Goal: Task Accomplishment & Management: Use online tool/utility

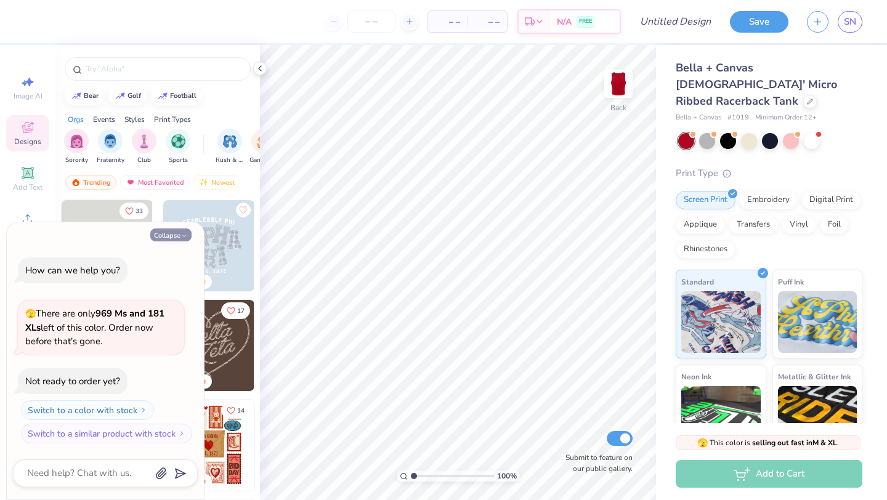
click at [176, 237] on button "Collapse" at bounding box center [170, 235] width 41 height 13
type textarea "x"
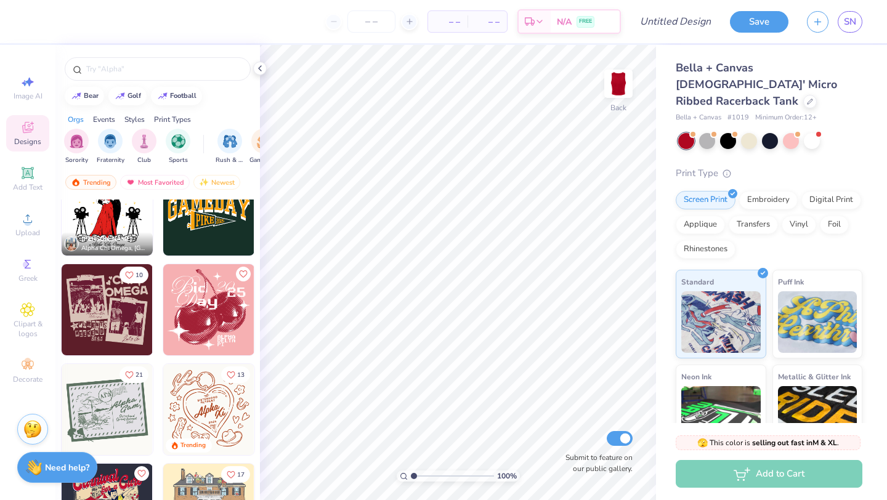
scroll to position [3413, 0]
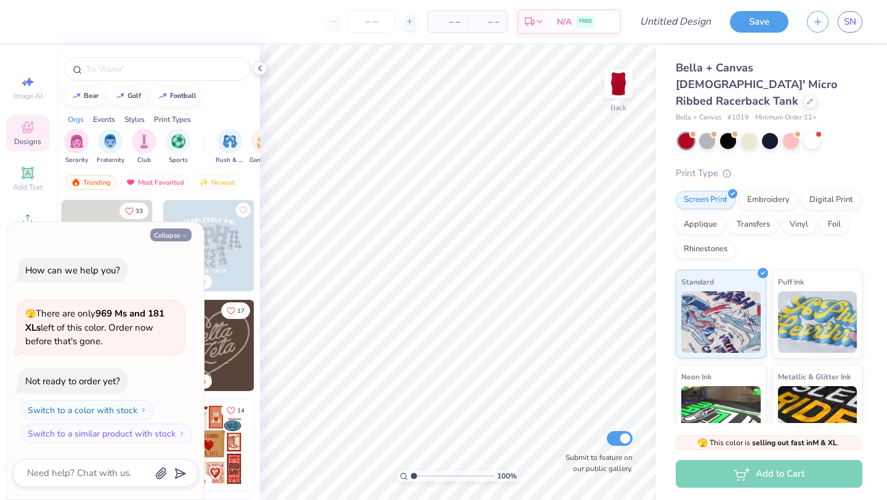
click at [178, 235] on button "Collapse" at bounding box center [170, 235] width 41 height 13
type textarea "x"
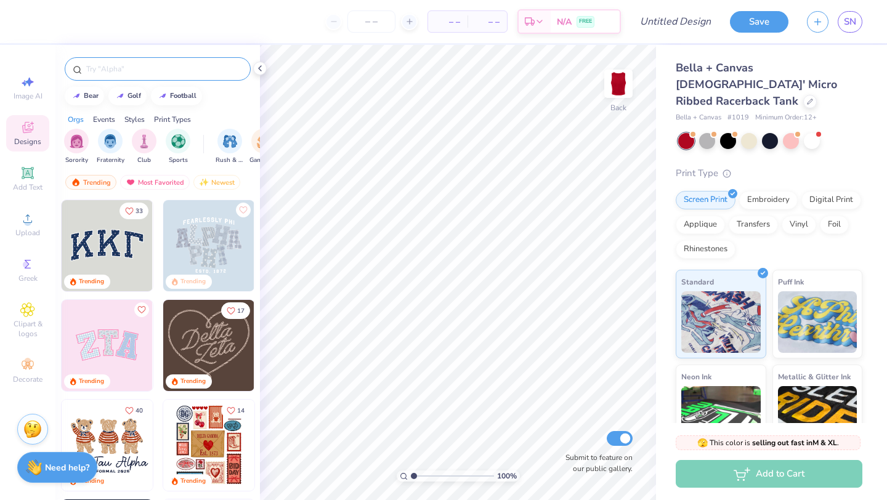
click at [147, 71] on input "text" at bounding box center [164, 69] width 158 height 12
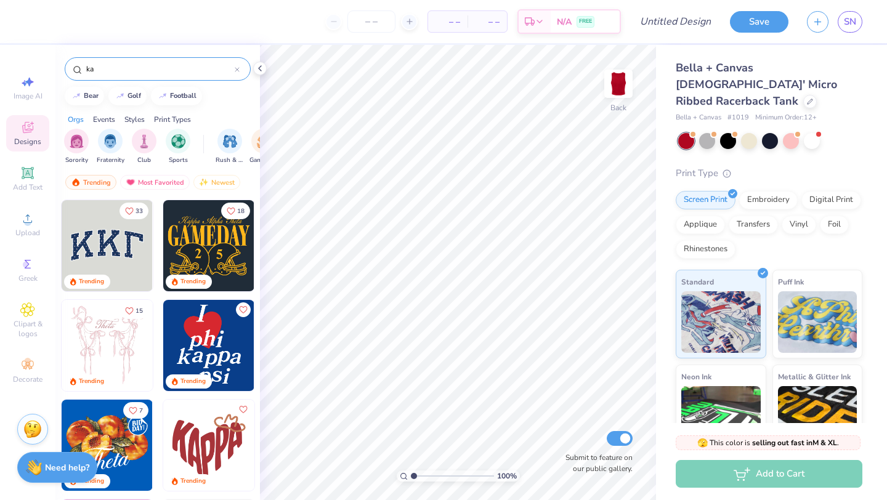
type input "k"
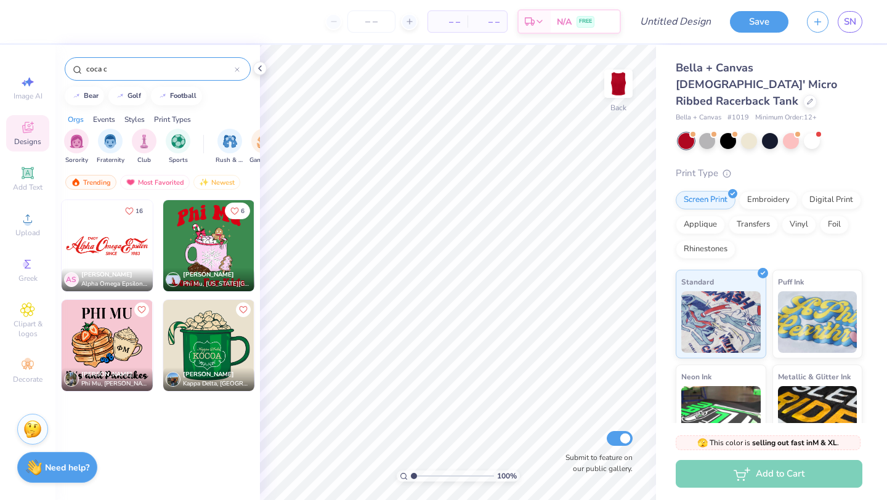
type input "coca c"
click at [121, 251] on img at bounding box center [107, 245] width 91 height 91
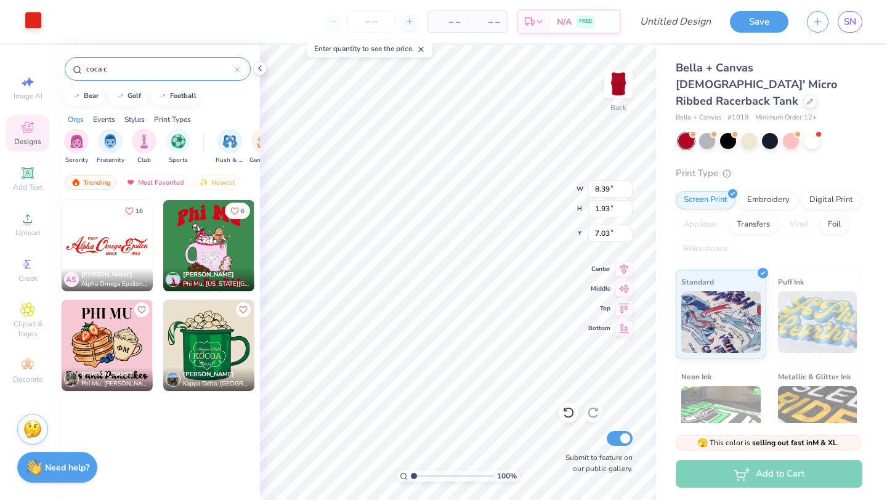
click at [34, 22] on div at bounding box center [33, 20] width 17 height 17
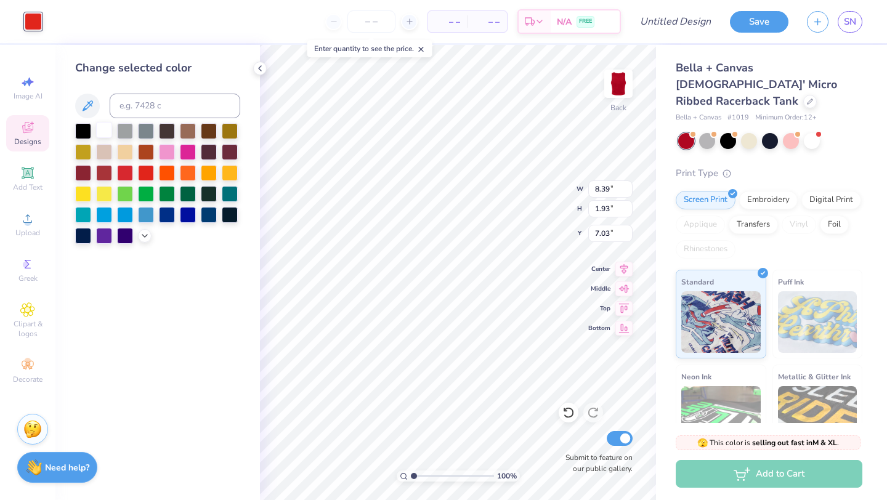
click at [102, 131] on div at bounding box center [104, 130] width 16 height 16
click at [373, 24] on input "number" at bounding box center [372, 21] width 48 height 22
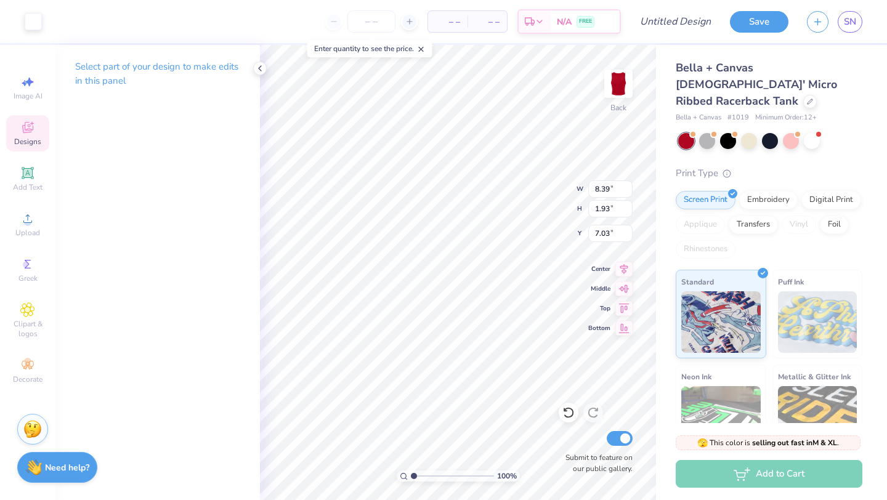
type input "4.49"
click at [377, 12] on input "number" at bounding box center [372, 21] width 48 height 22
click at [426, 50] on icon at bounding box center [421, 49] width 9 height 9
click at [369, 18] on input "number" at bounding box center [372, 21] width 48 height 22
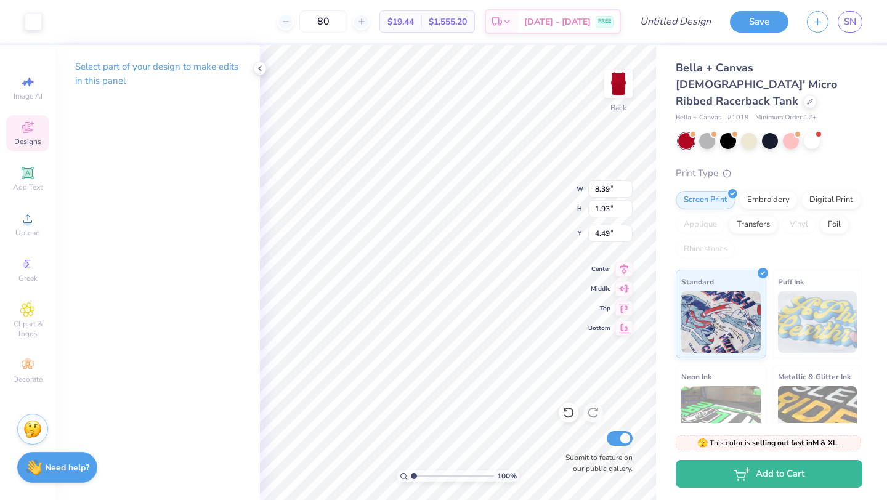
type input "80"
click at [261, 67] on icon at bounding box center [260, 68] width 10 height 10
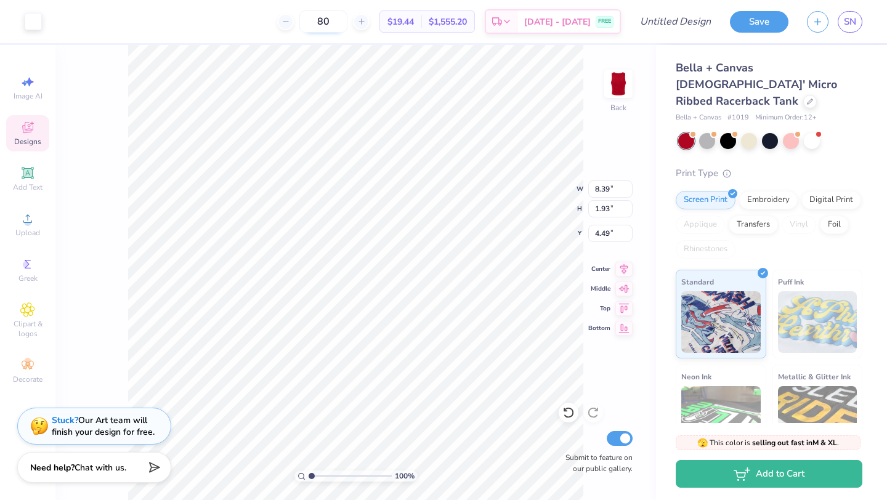
click at [346, 25] on input "80" at bounding box center [323, 21] width 48 height 22
click at [819, 132] on div at bounding box center [812, 140] width 16 height 16
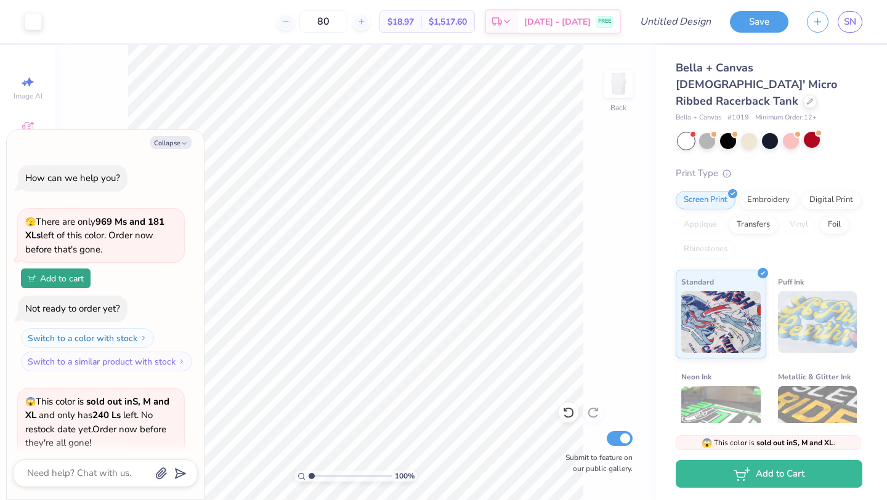
scroll to position [121, 0]
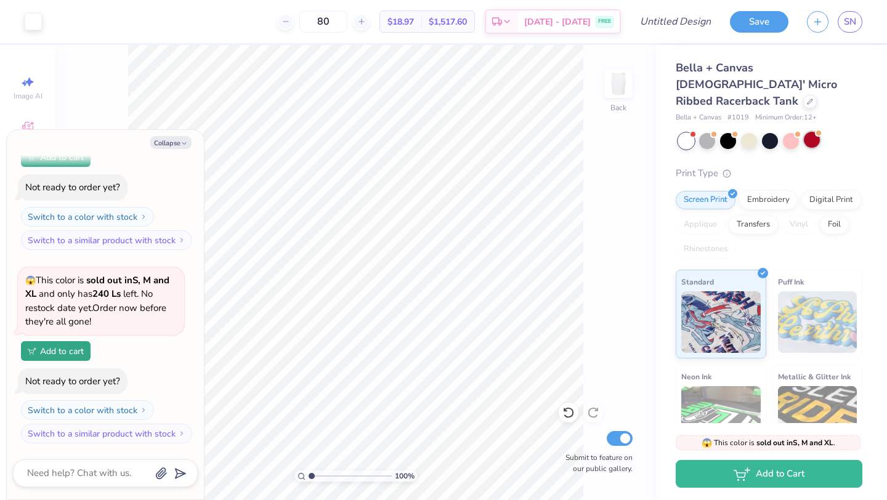
click at [815, 132] on div at bounding box center [812, 140] width 16 height 16
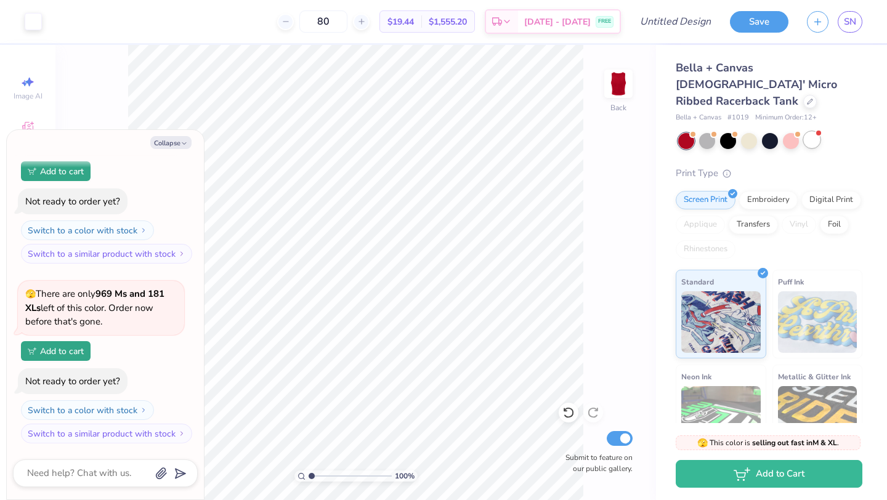
click at [814, 132] on div at bounding box center [812, 140] width 16 height 16
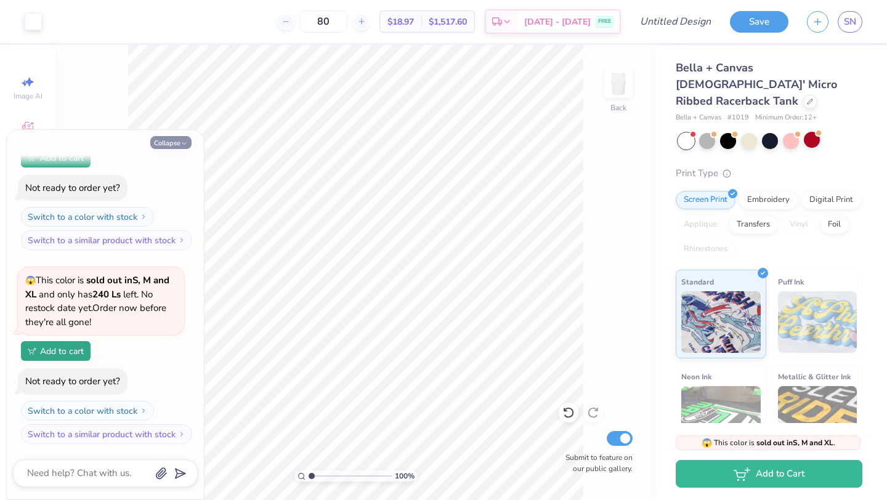
click at [181, 142] on icon "button" at bounding box center [184, 143] width 7 height 7
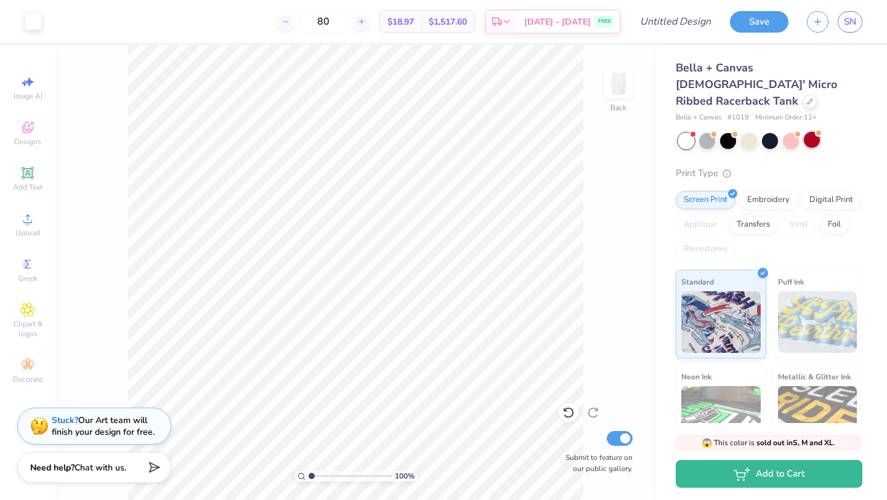
click at [816, 132] on div at bounding box center [812, 140] width 16 height 16
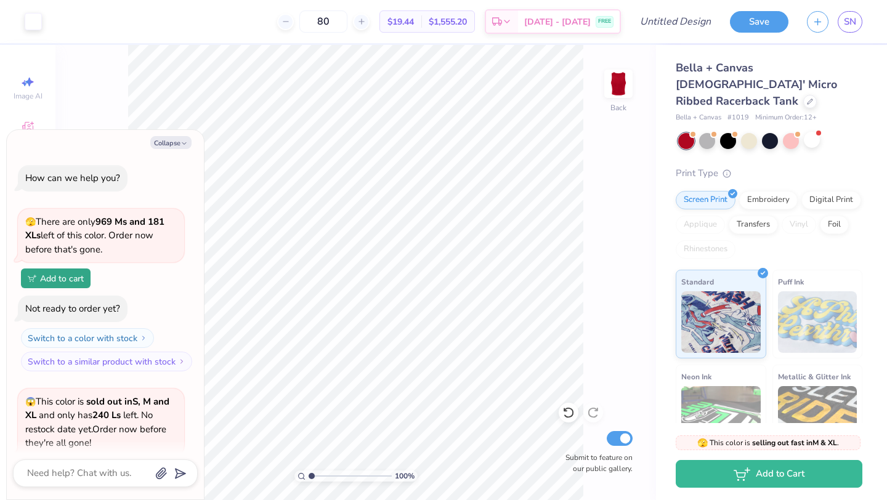
scroll to position [675, 0]
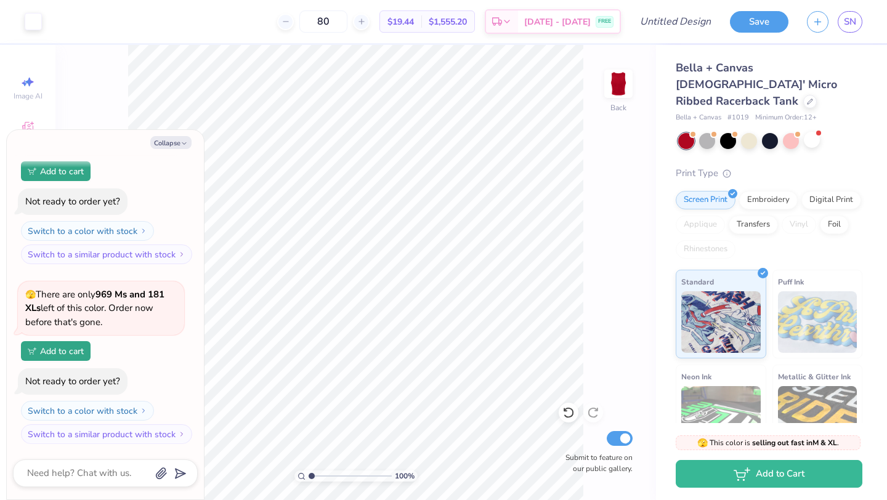
click at [123, 120] on div "100 % Back Submit to feature on our public gallery." at bounding box center [355, 272] width 601 height 455
click at [176, 142] on button "Collapse" at bounding box center [170, 142] width 41 height 13
type textarea "x"
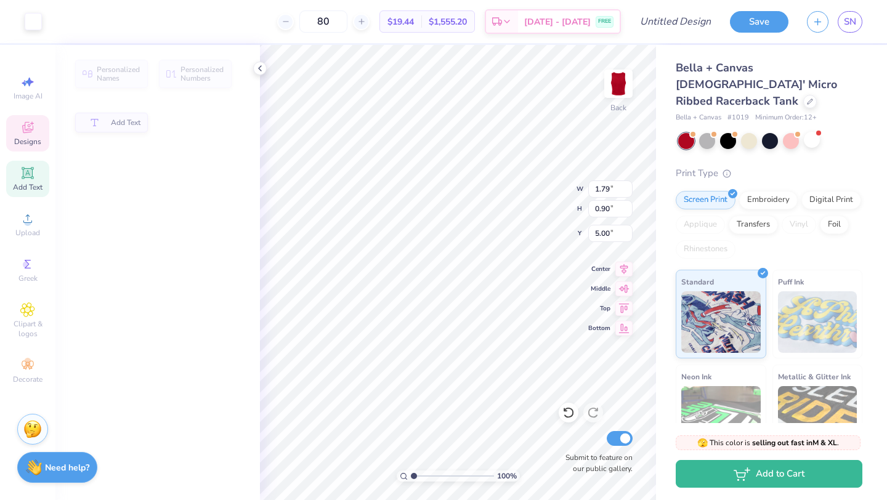
type input "1.79"
type input "0.90"
type input "5.00"
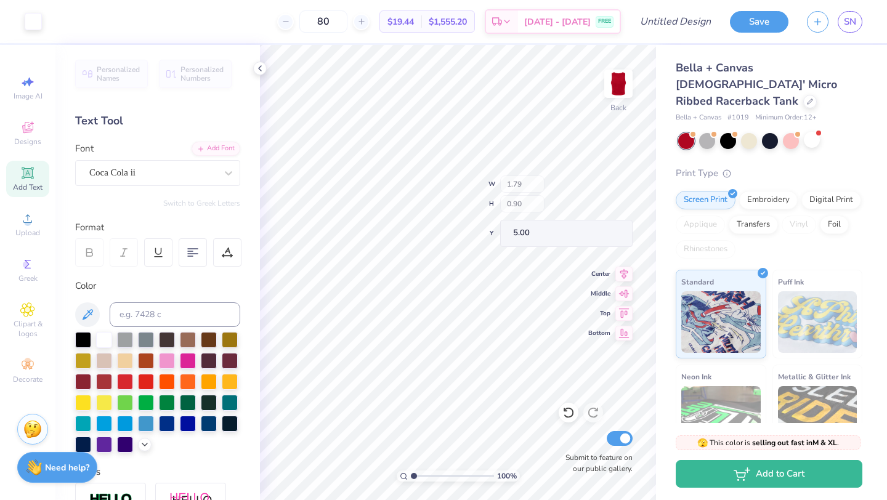
type input "1.44"
type input "1.01"
type input "4.42"
type input "3.35"
type input "1.77"
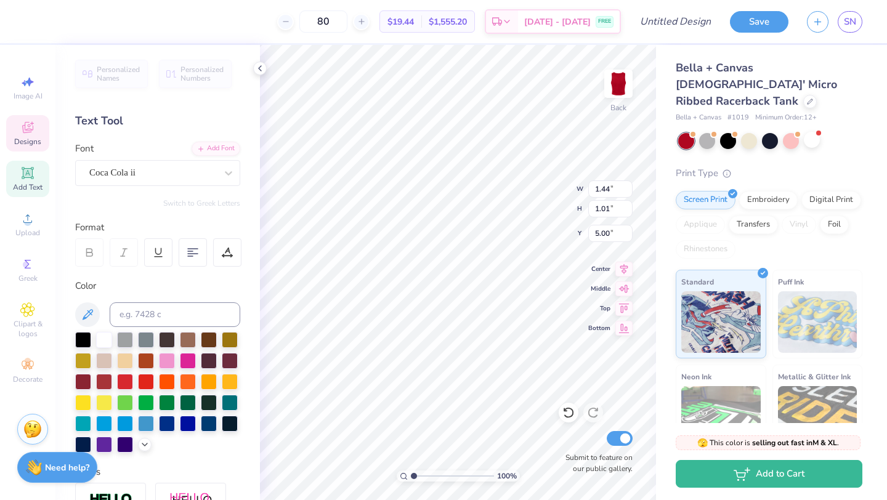
type input "4.49"
type textarea "L"
type textarea "K"
type input "3.47"
type input "1.73"
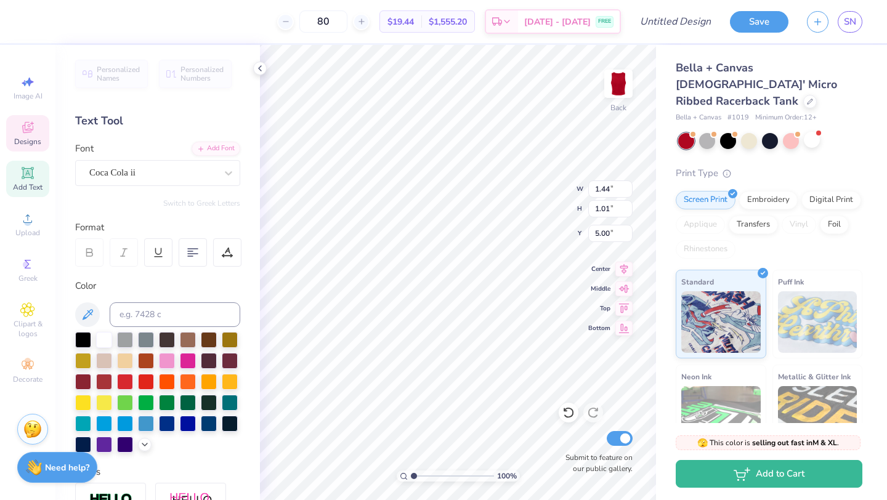
type input "4.51"
type input "1.44"
type input "1.01"
type input "5.00"
type textarea "a"
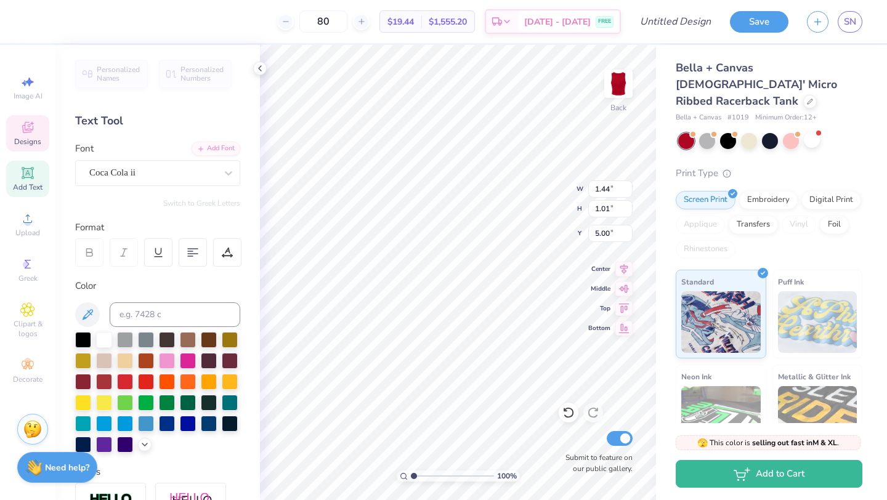
scroll to position [0, 0]
type textarea "appapalooza"
type input "4.78"
type input "8.13"
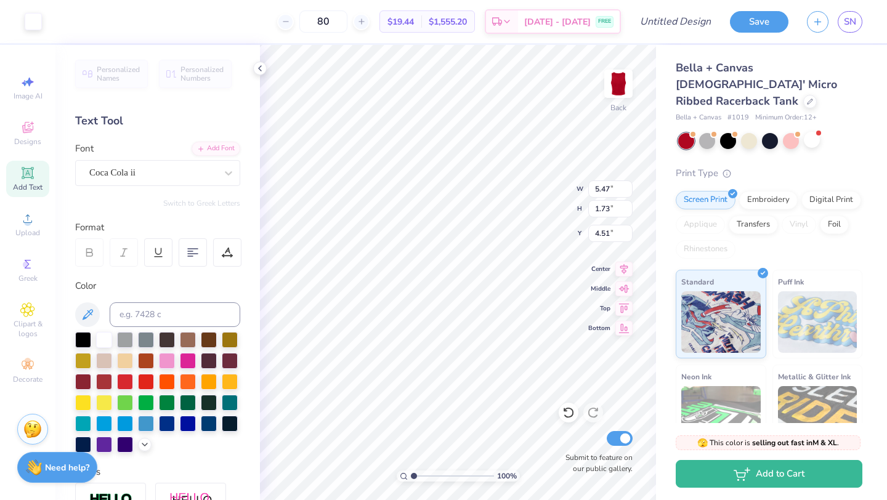
type input "2.57"
type input "8.00"
type input "1.05"
type input "0.25"
type input "2.68"
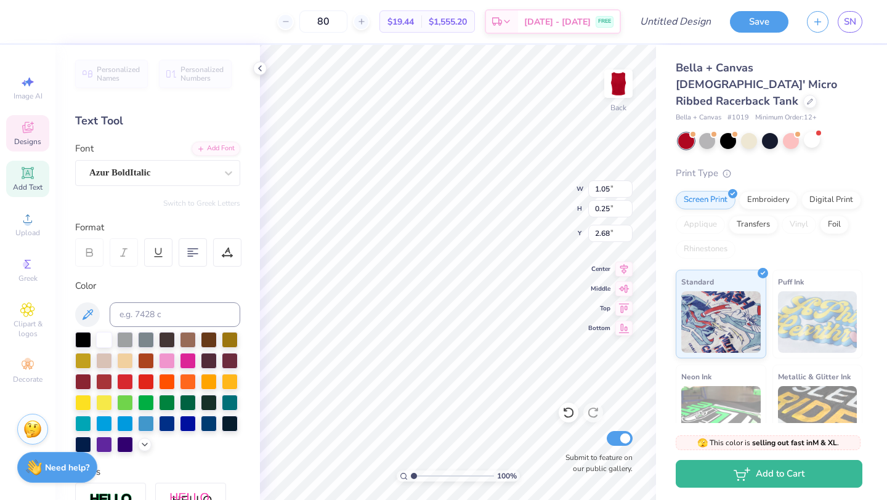
type input "1.17"
type input "0.32"
type input "7.27"
type input "0.86"
type input "7.43"
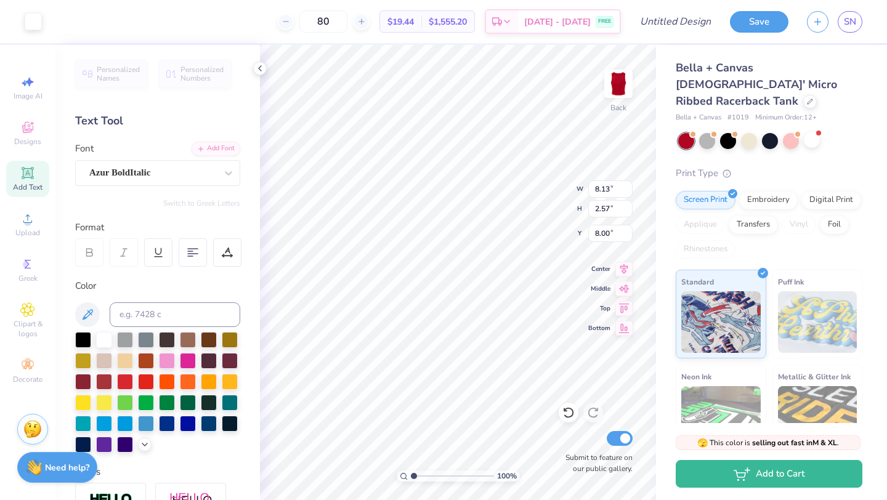
type input "3.71"
type input "4.10"
type input "1.17"
type input "0.32"
type input "7.27"
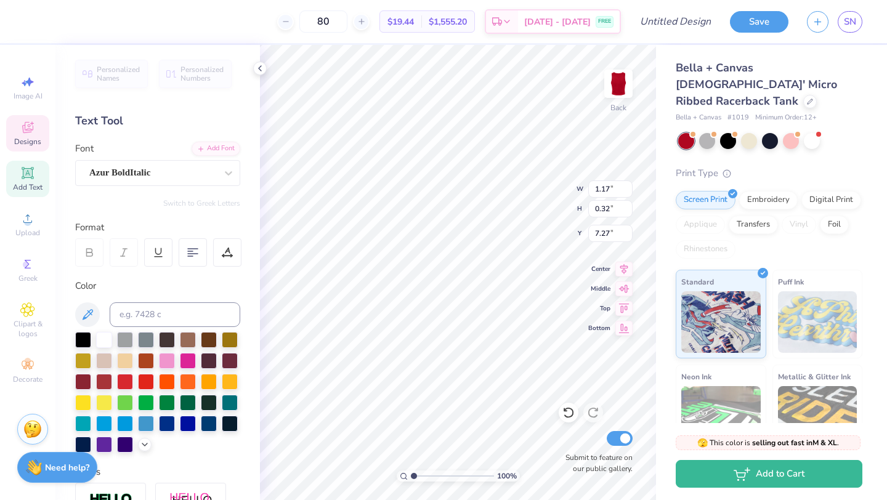
drag, startPoint x: 819, startPoint y: 115, endPoint x: 828, endPoint y: 119, distance: 9.4
click at [828, 133] on div at bounding box center [770, 141] width 184 height 16
click at [863, 148] on div "Bella + Canvas Ladies' Micro Ribbed Racerback Tank Bella + Canvas # 1019 Minimu…" at bounding box center [771, 296] width 231 height 503
type input "5.88"
type input "0.86"
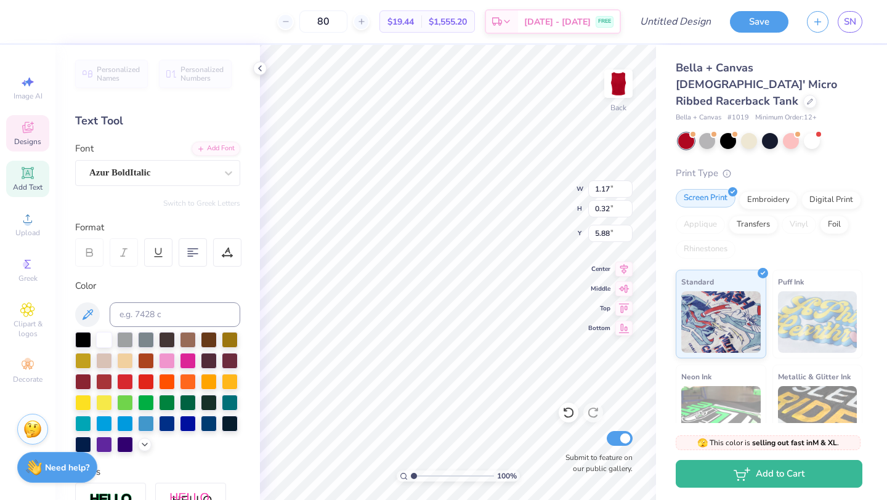
type input "7.43"
type input "5.72"
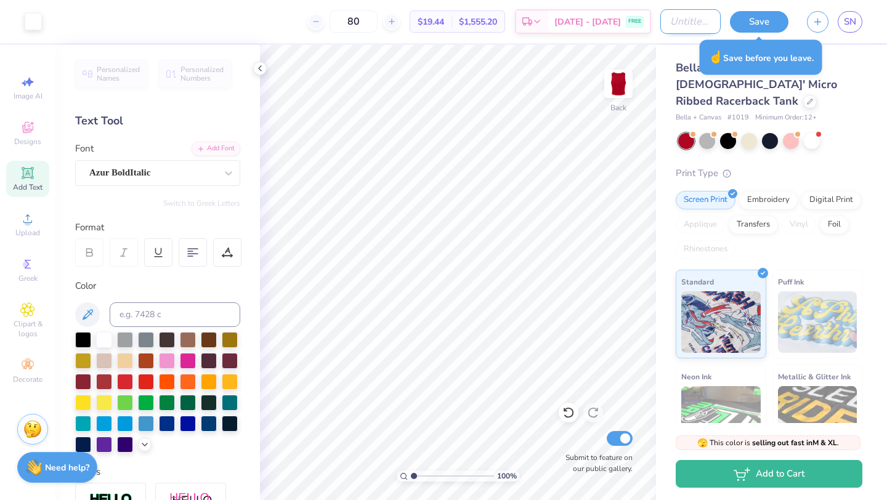
click at [688, 23] on input "Design Title" at bounding box center [691, 21] width 60 height 25
type input "tank top"
click at [757, 19] on button "Save" at bounding box center [759, 20] width 59 height 22
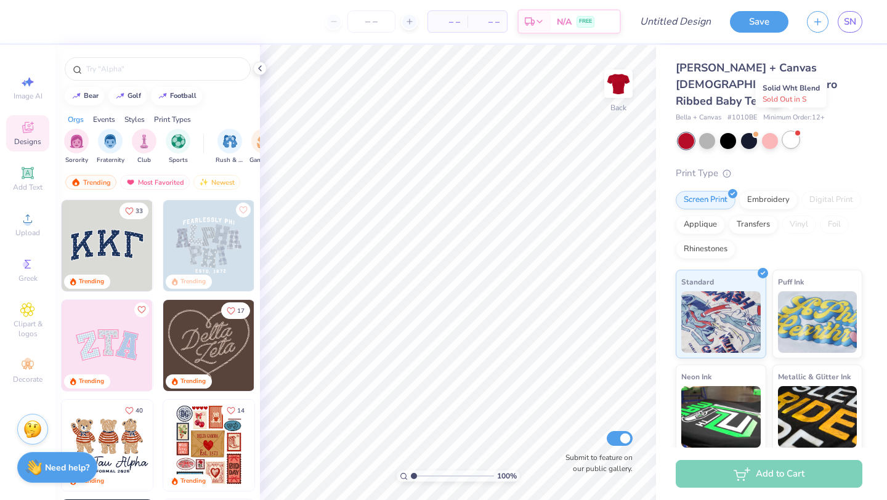
click at [791, 132] on div at bounding box center [791, 140] width 16 height 16
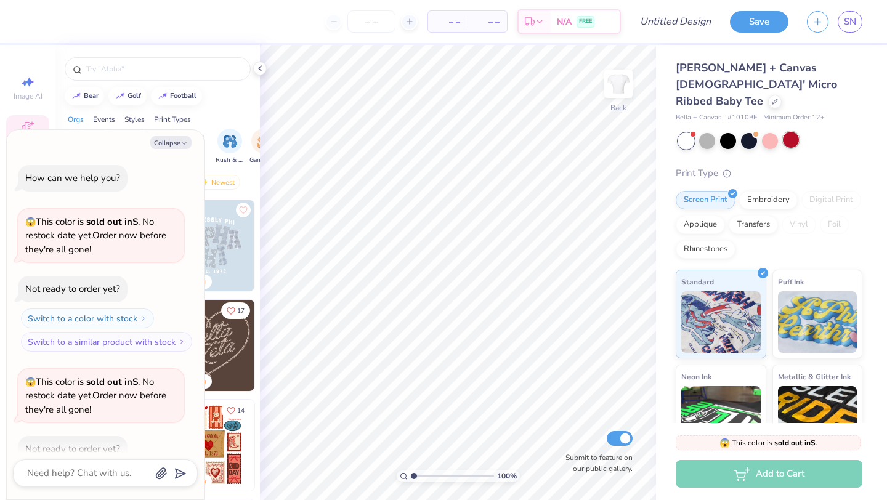
scroll to position [68, 0]
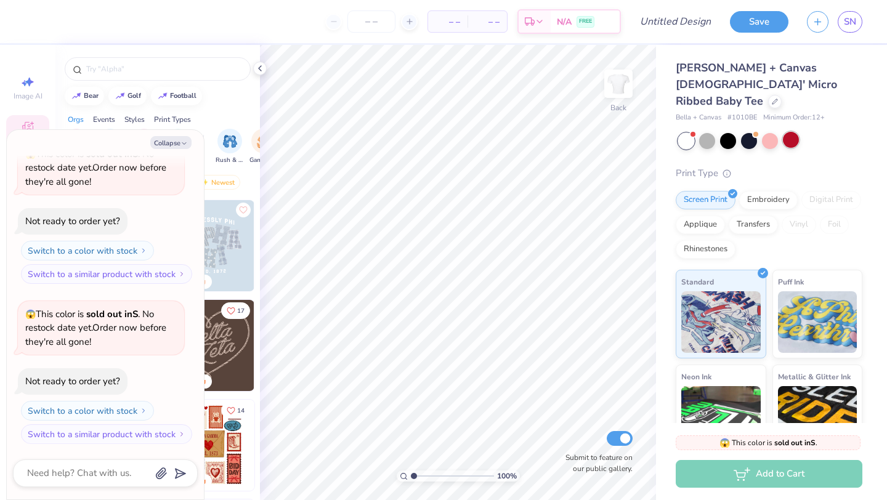
click at [797, 132] on div at bounding box center [791, 140] width 16 height 16
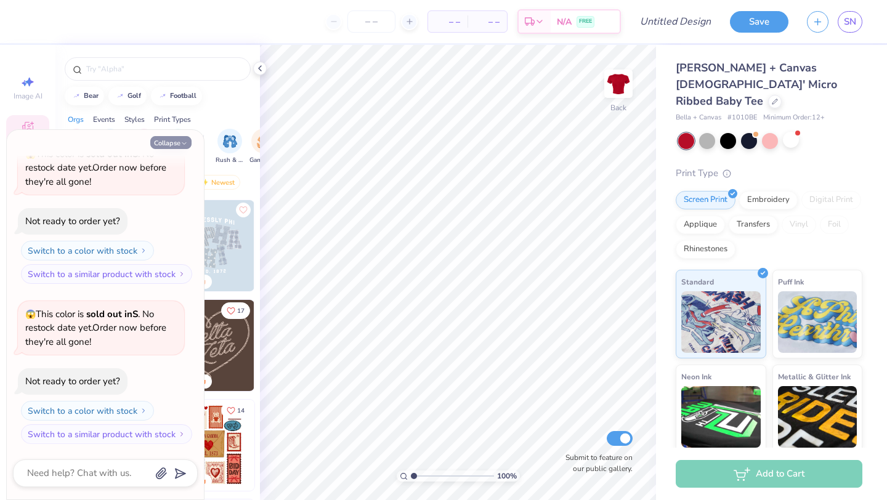
click at [175, 138] on button "Collapse" at bounding box center [170, 142] width 41 height 13
type textarea "x"
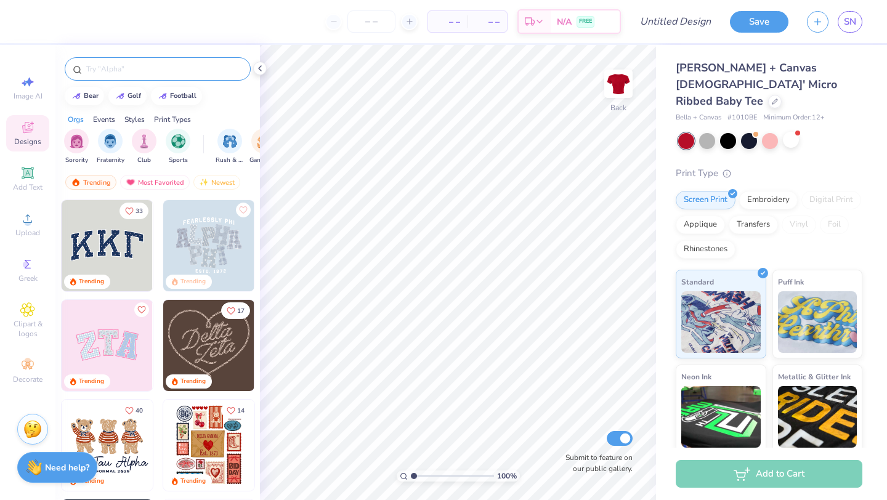
click at [164, 68] on input "text" at bounding box center [164, 69] width 158 height 12
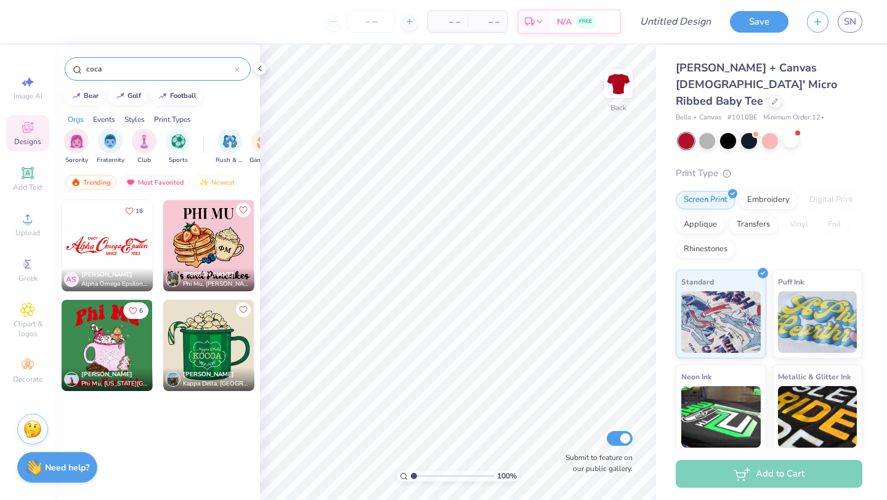
type input "coca"
click at [97, 237] on img at bounding box center [107, 245] width 91 height 91
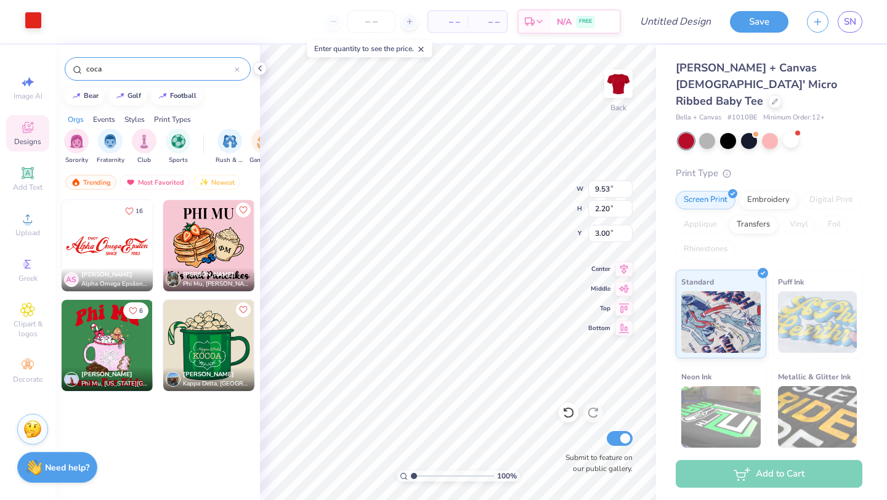
click at [25, 19] on div at bounding box center [33, 20] width 17 height 17
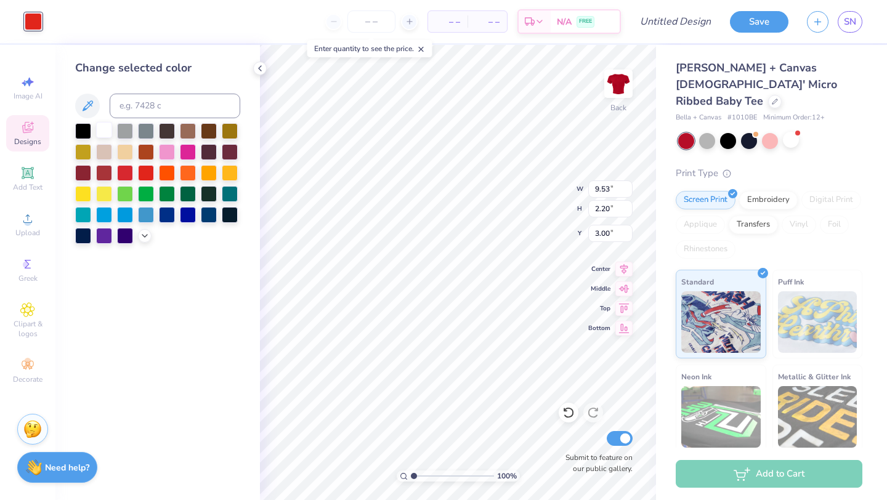
click at [103, 136] on div at bounding box center [104, 130] width 16 height 16
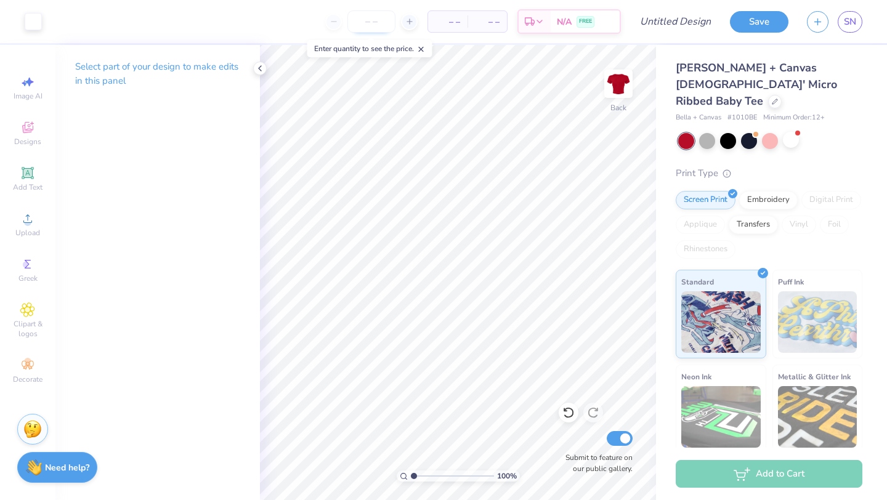
click at [375, 23] on input "number" at bounding box center [372, 21] width 48 height 22
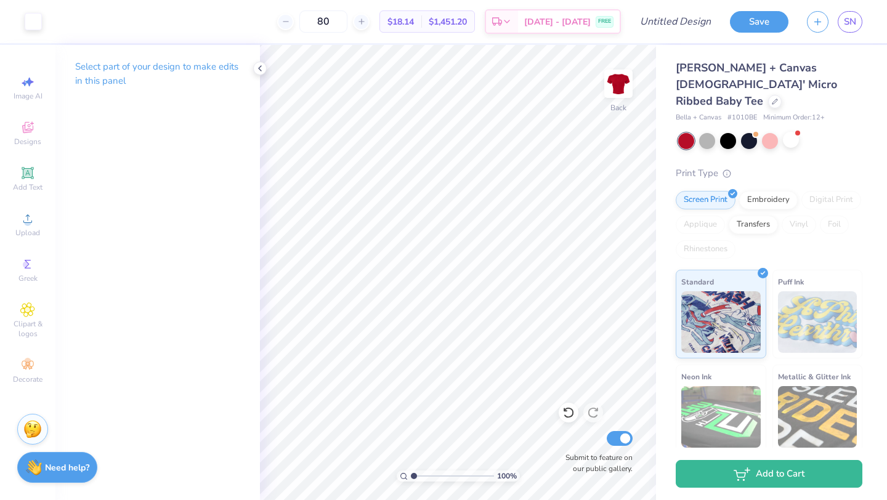
type input "80"
click at [262, 71] on icon at bounding box center [260, 68] width 10 height 10
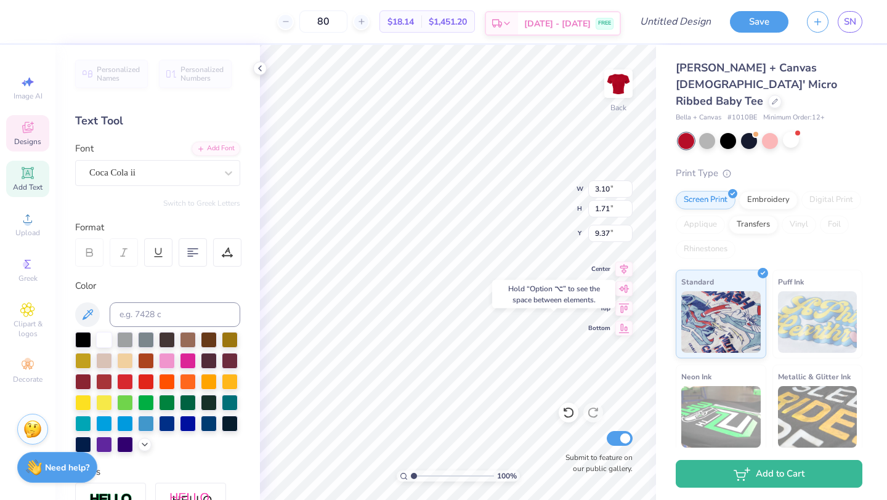
type input "9.37"
type input "3.43"
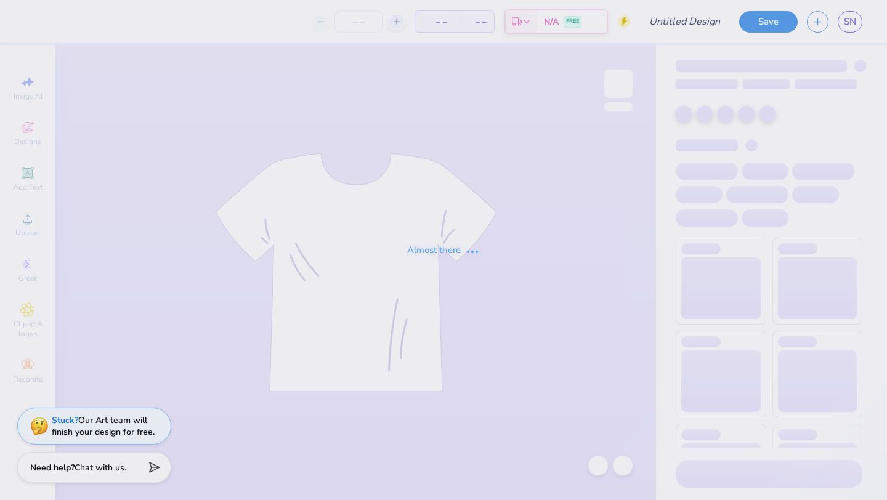
type input "kamp kappa hoodie idea"
type input "60"
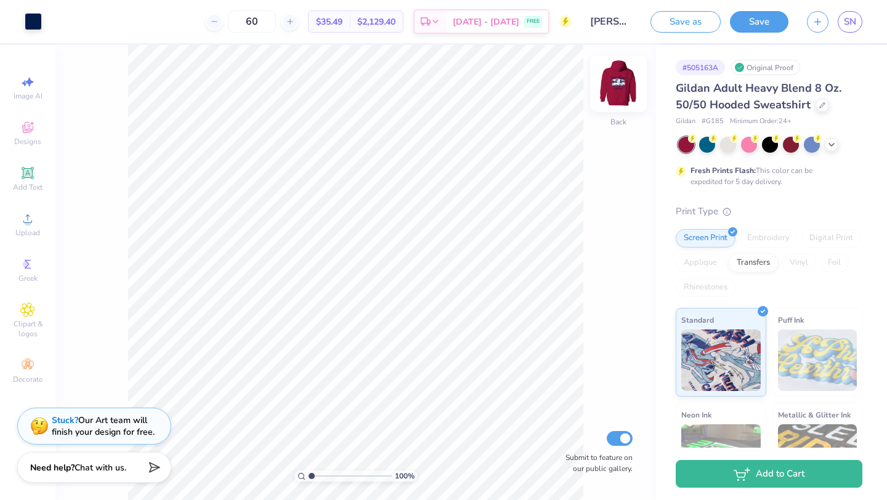
click at [611, 85] on img at bounding box center [618, 83] width 49 height 49
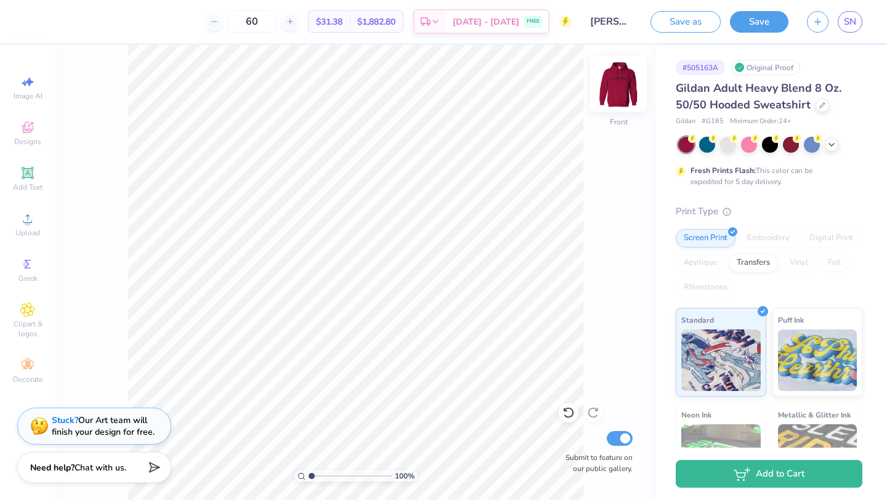
click at [622, 81] on img at bounding box center [618, 83] width 49 height 49
drag, startPoint x: 311, startPoint y: 476, endPoint x: 257, endPoint y: 465, distance: 55.5
click at [309, 471] on input "range" at bounding box center [350, 476] width 83 height 11
click at [624, 97] on img at bounding box center [618, 83] width 49 height 49
click at [567, 410] on icon at bounding box center [569, 413] width 12 height 12
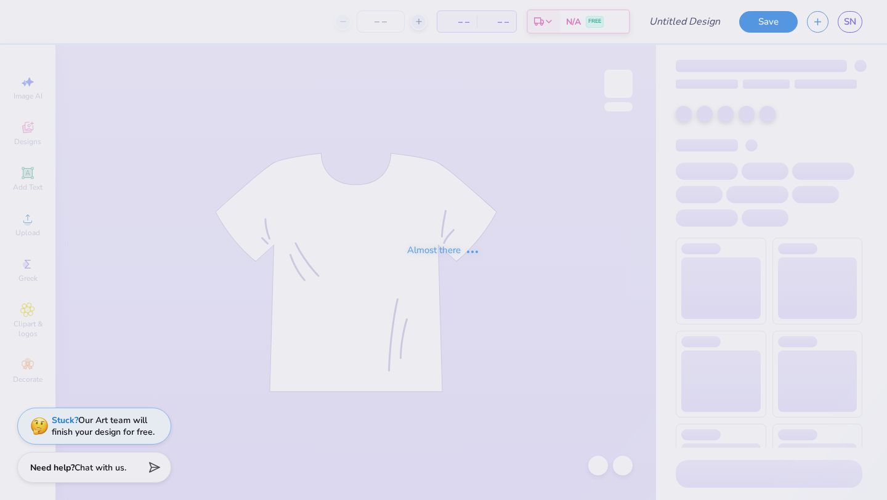
type input "tank top"
type input "80"
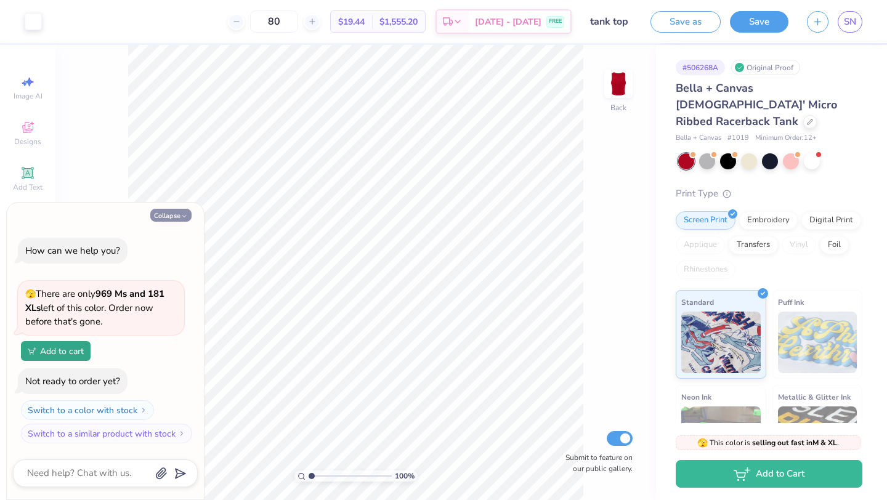
click at [174, 214] on button "Collapse" at bounding box center [170, 215] width 41 height 13
type textarea "x"
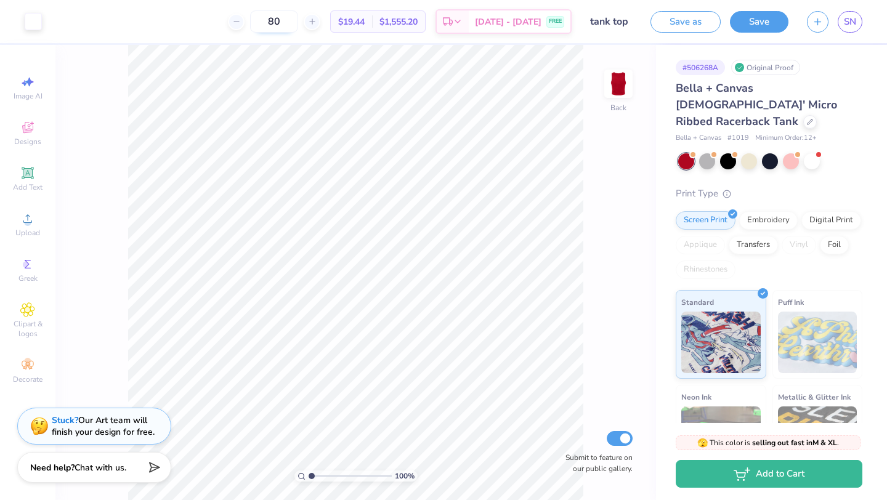
click at [298, 25] on input "80" at bounding box center [274, 21] width 48 height 22
type input "8"
type input "60"
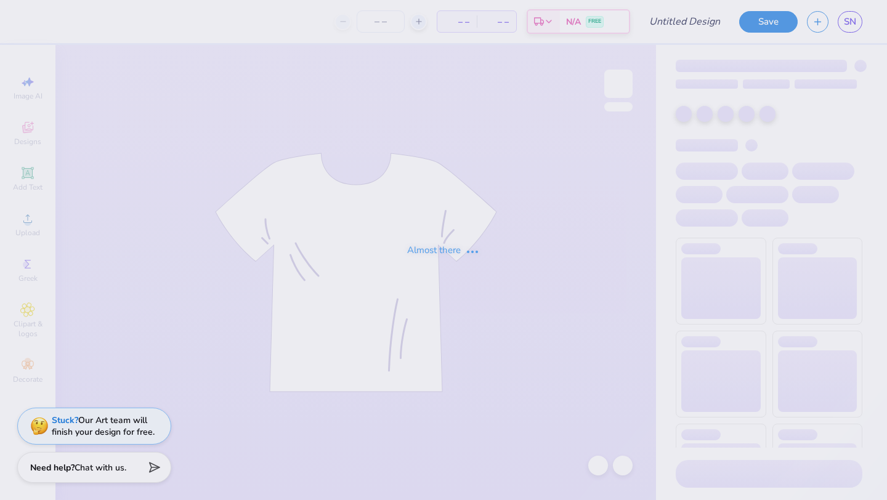
type input "baby tee for fun"
type input "20"
